Goal: Find specific page/section: Find specific page/section

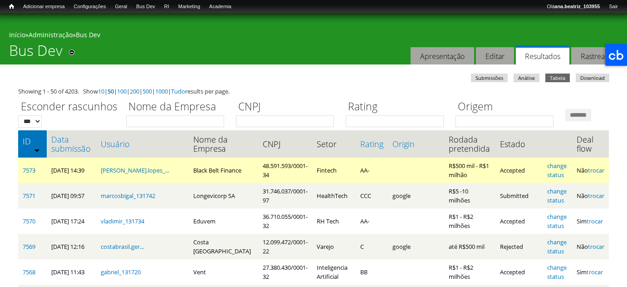
drag, startPoint x: 0, startPoint y: 0, endPoint x: 157, endPoint y: 217, distance: 267.8
click at [78, 153] on link "Data submissão" at bounding box center [71, 144] width 40 height 18
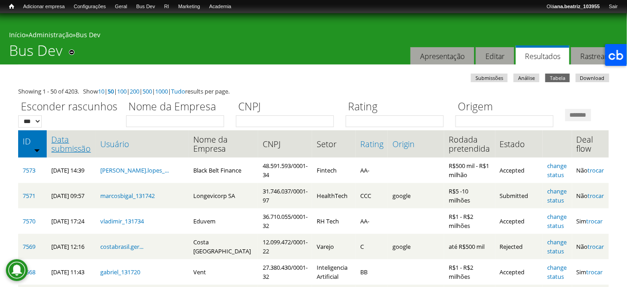
click at [71, 153] on link "Data submissão" at bounding box center [71, 144] width 40 height 18
